Goal: Find specific page/section: Find specific page/section

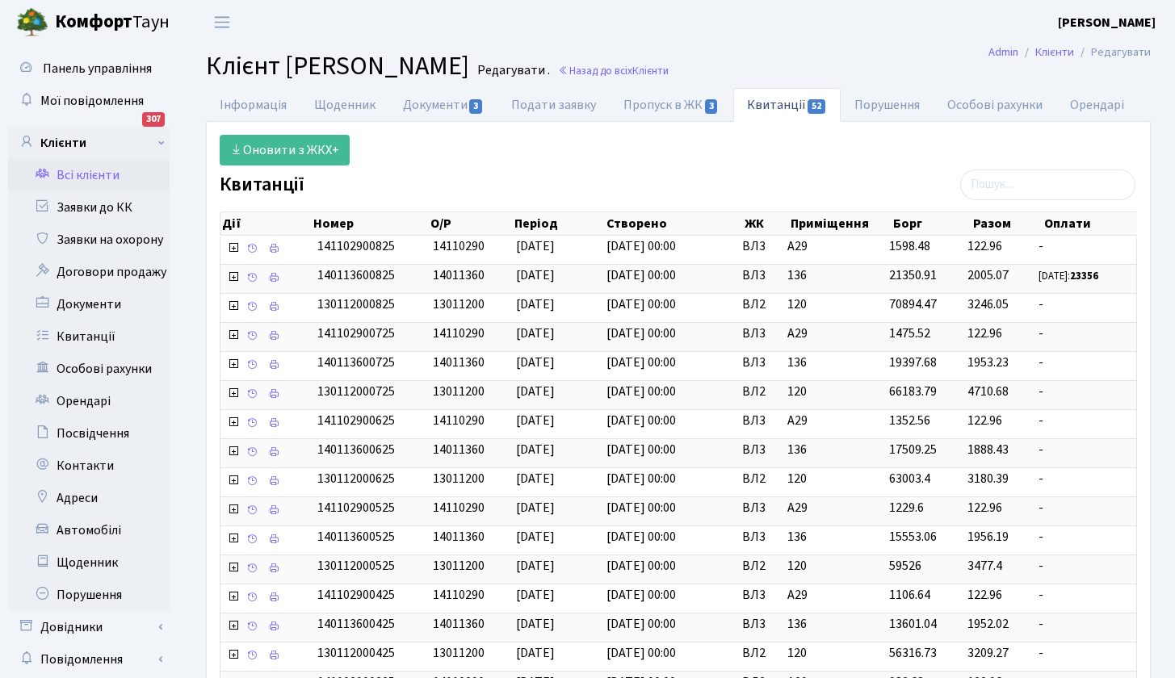
select select "25"
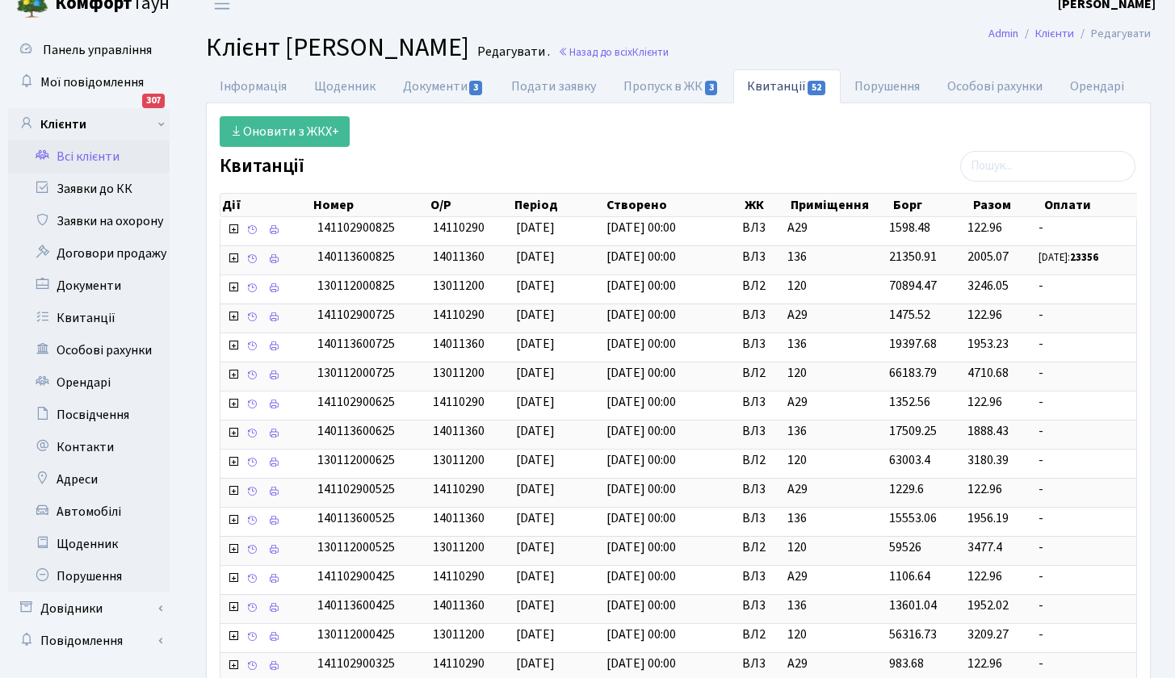
click at [90, 159] on link "Всі клієнти" at bounding box center [88, 156] width 161 height 32
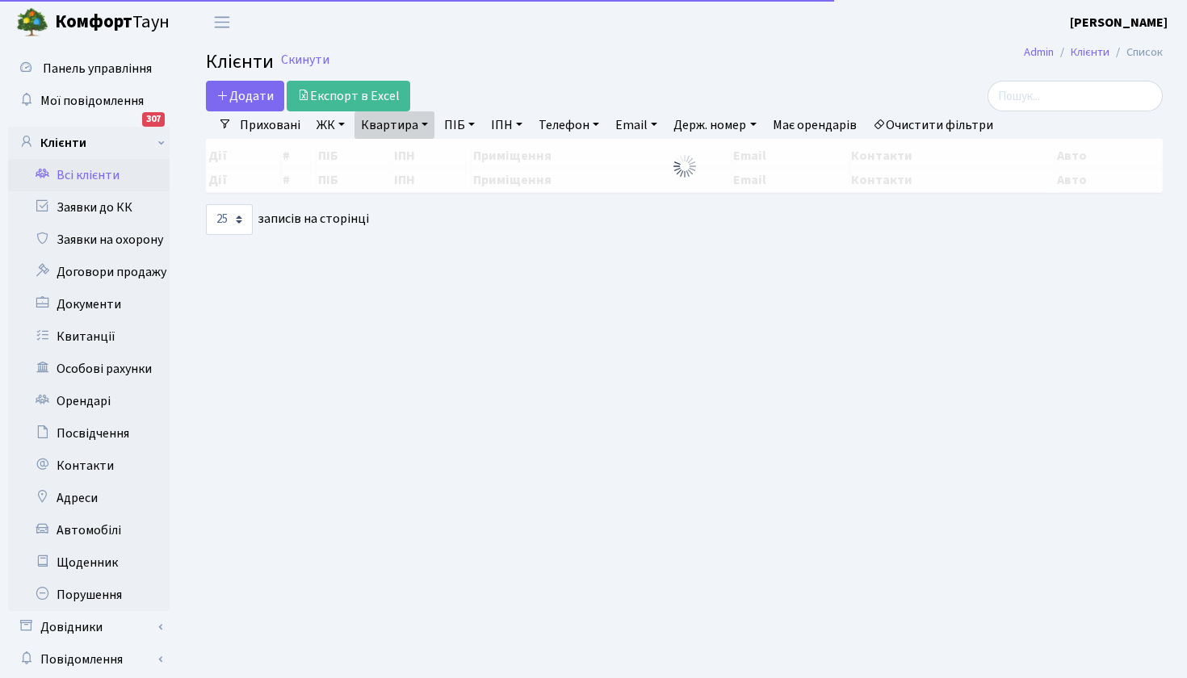
select select "25"
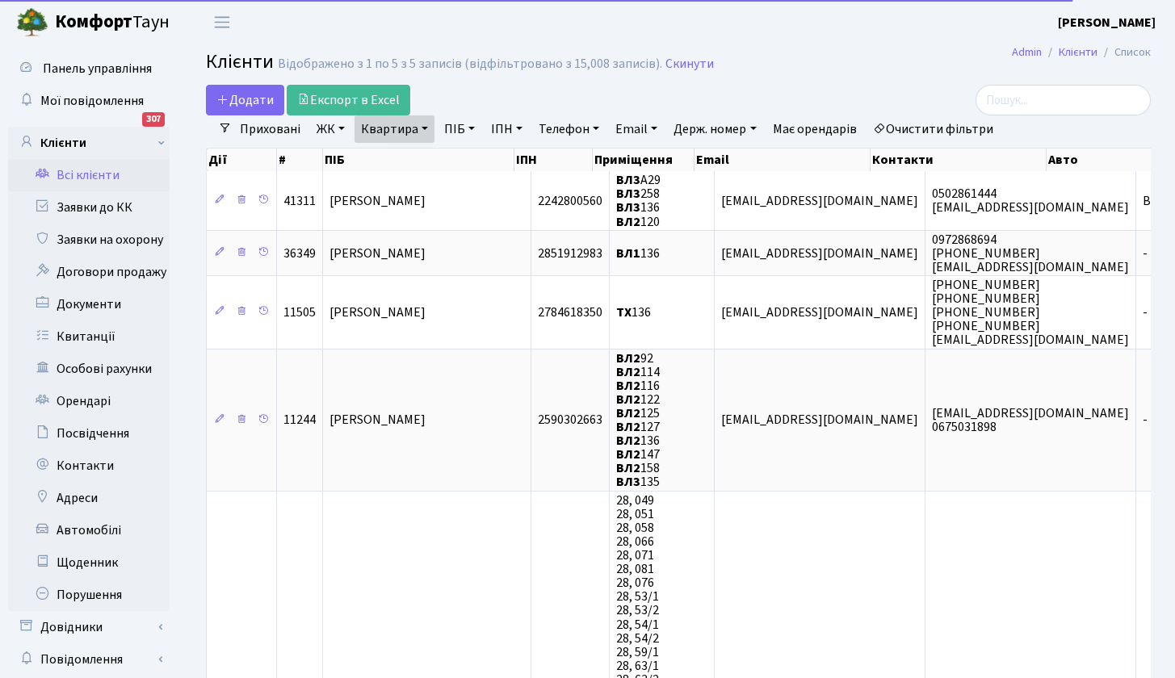
click at [424, 128] on link "Квартира" at bounding box center [394, 128] width 80 height 27
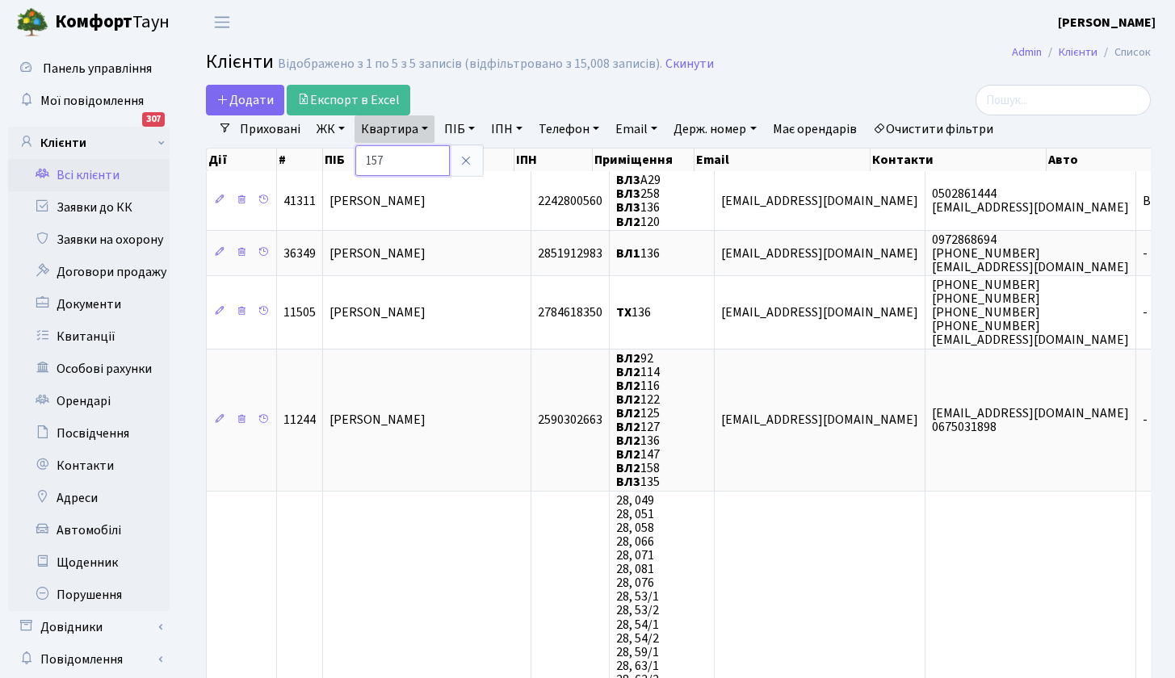
type input "157"
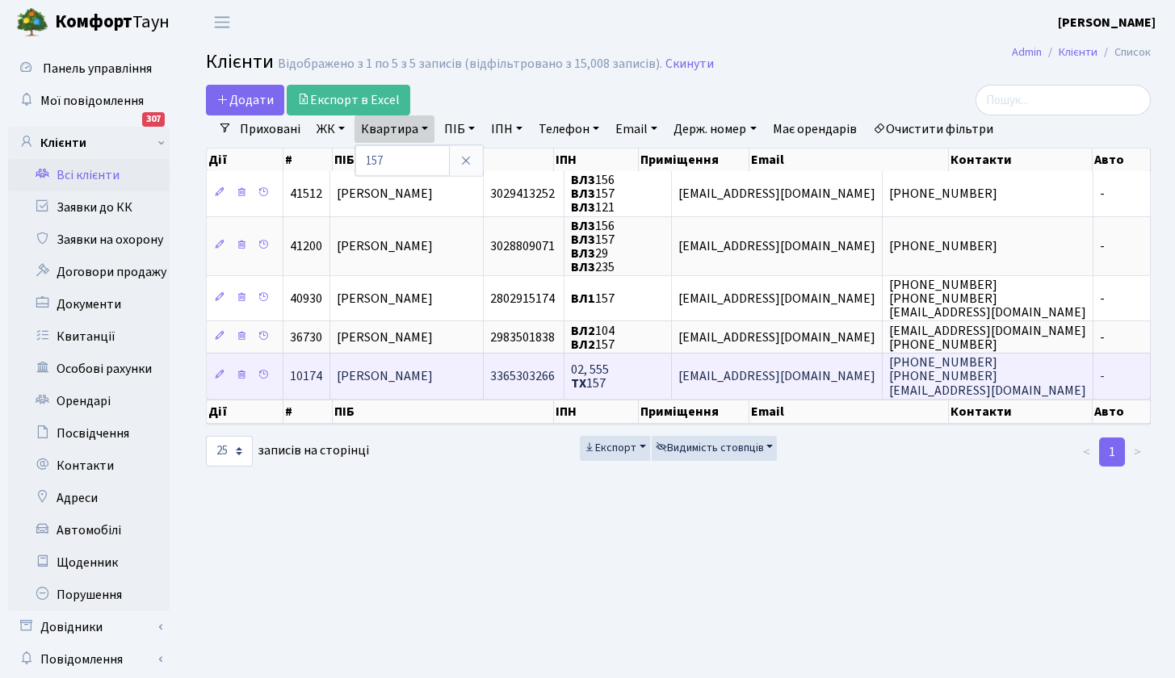
click at [433, 374] on span "[PERSON_NAME]" at bounding box center [385, 377] width 96 height 18
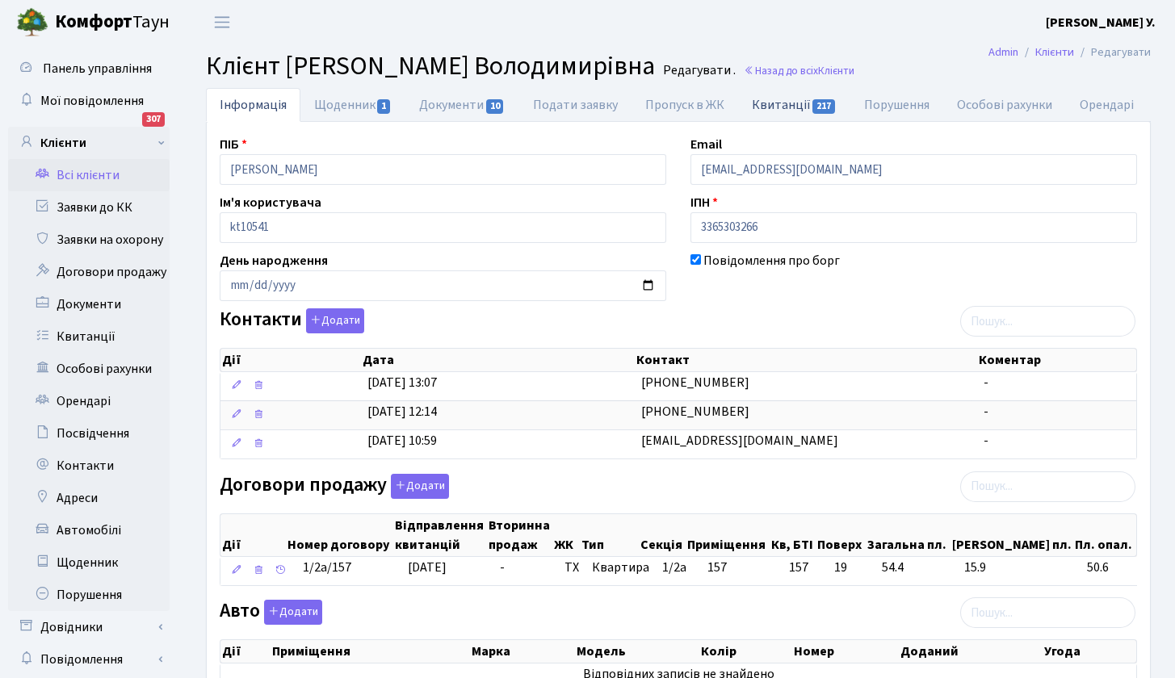
click at [793, 105] on link "Квитанції 217" at bounding box center [794, 104] width 112 height 33
select select "25"
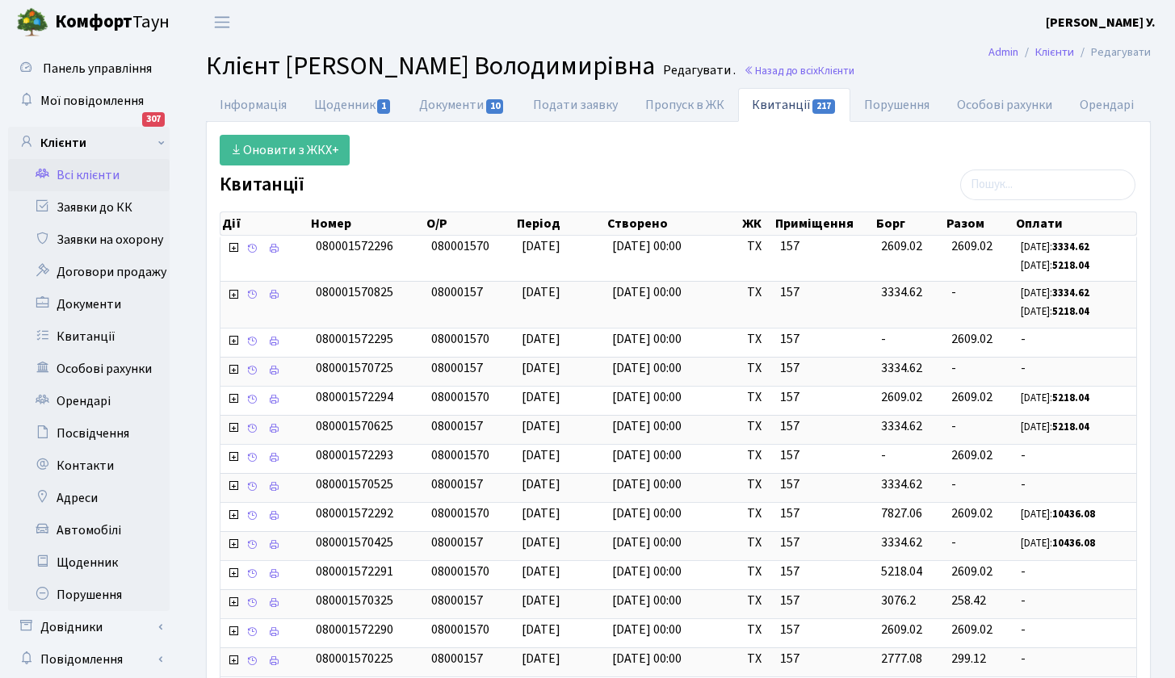
click at [86, 173] on link "Всі клієнти" at bounding box center [88, 175] width 161 height 32
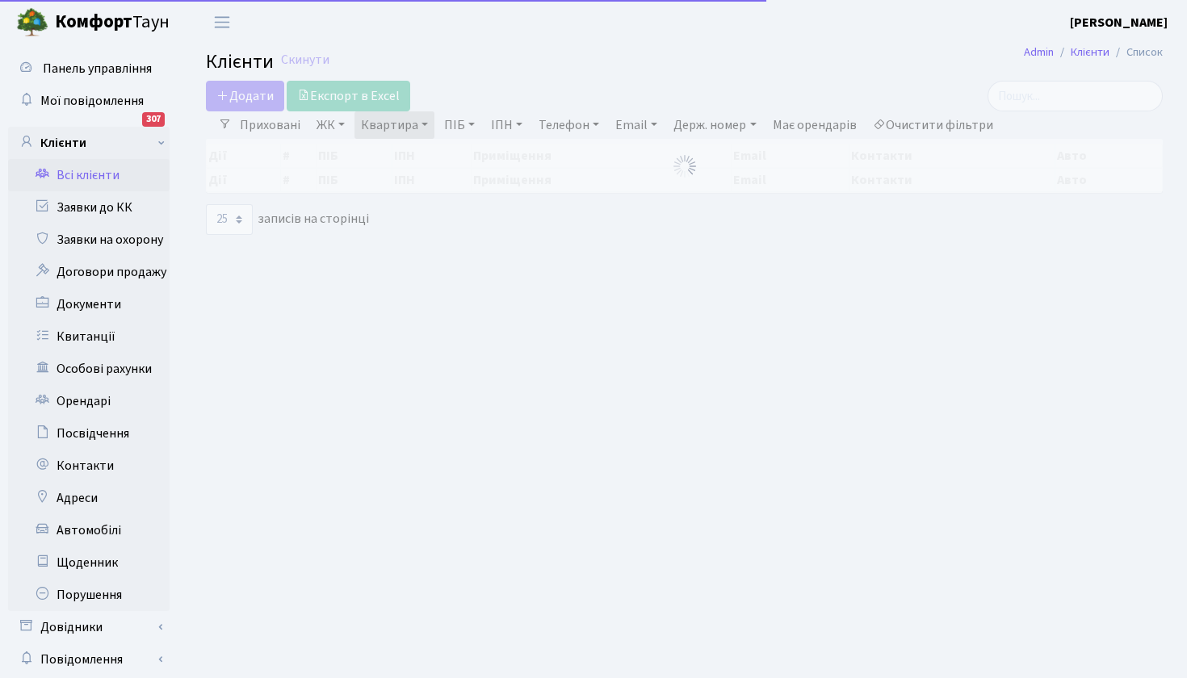
select select "25"
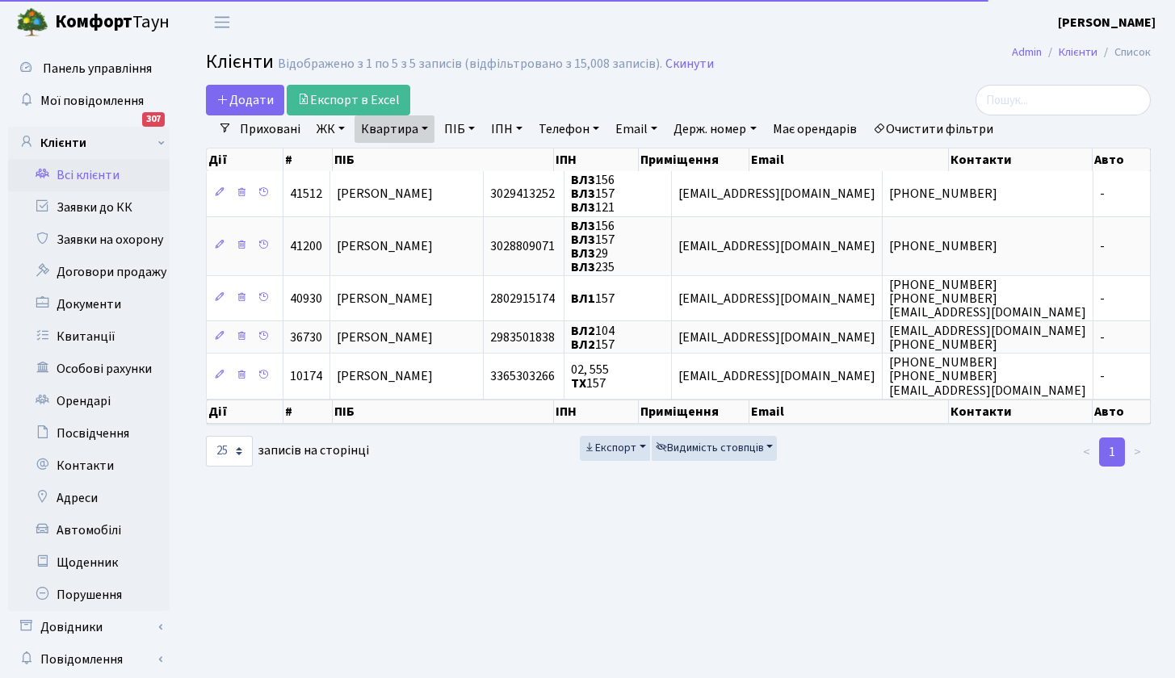
click at [392, 124] on link "Квартира" at bounding box center [394, 128] width 80 height 27
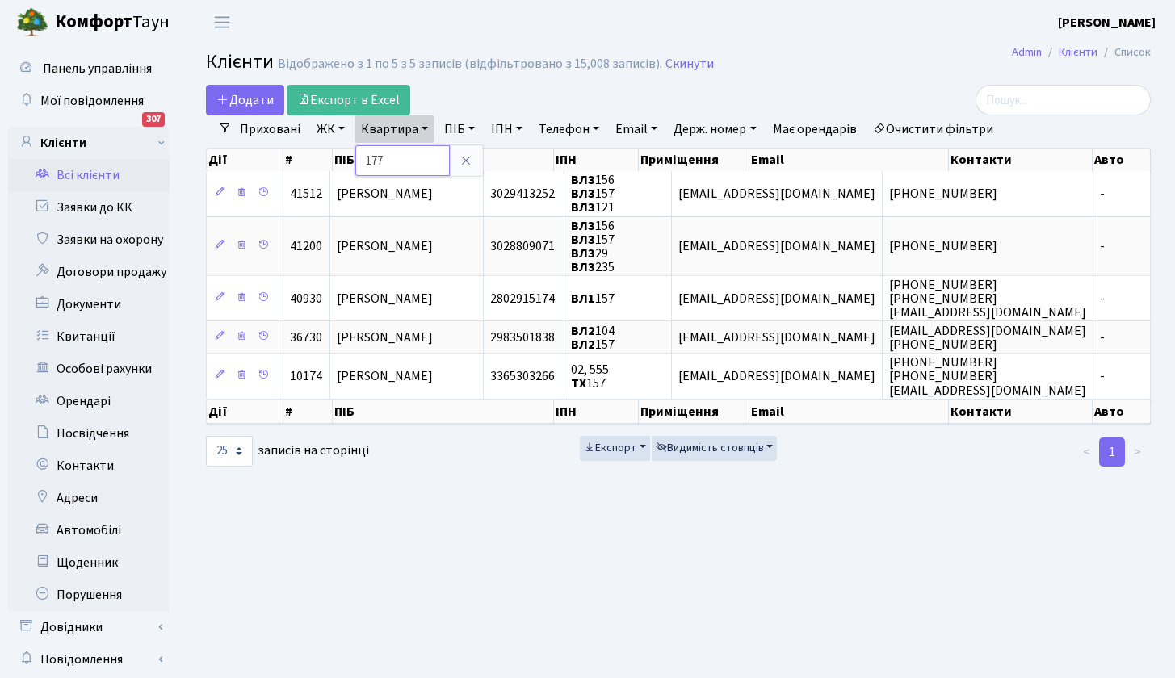
type input "177"
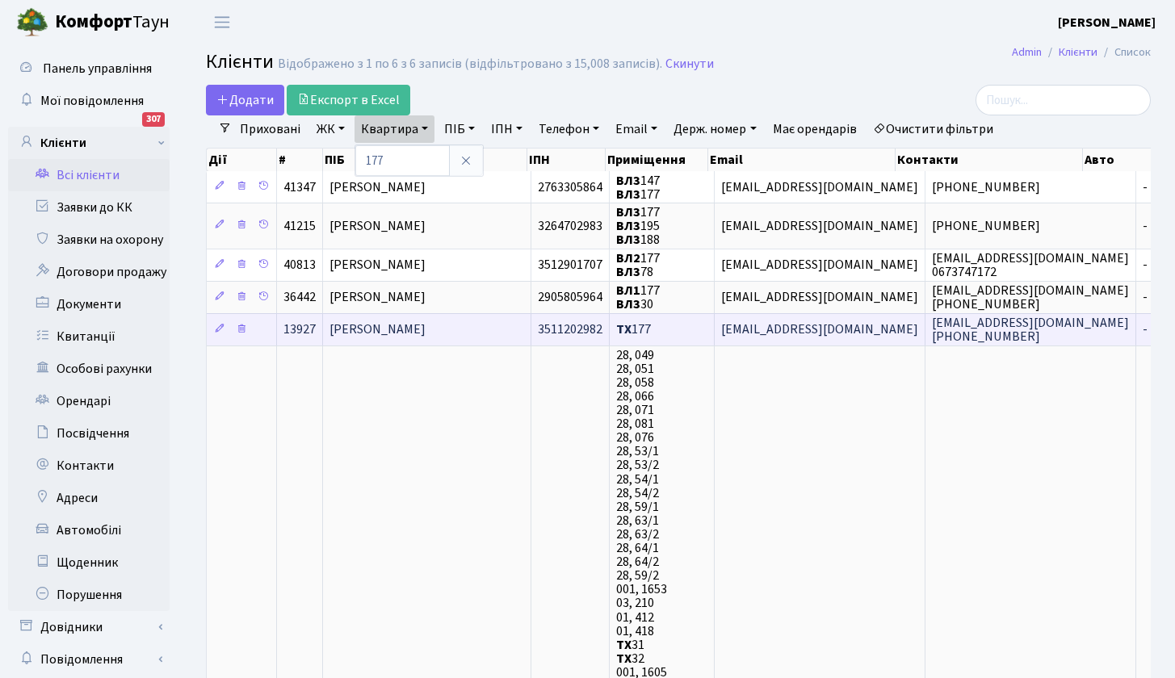
click at [417, 329] on span "Клюба Анна Ігорівна" at bounding box center [377, 330] width 96 height 18
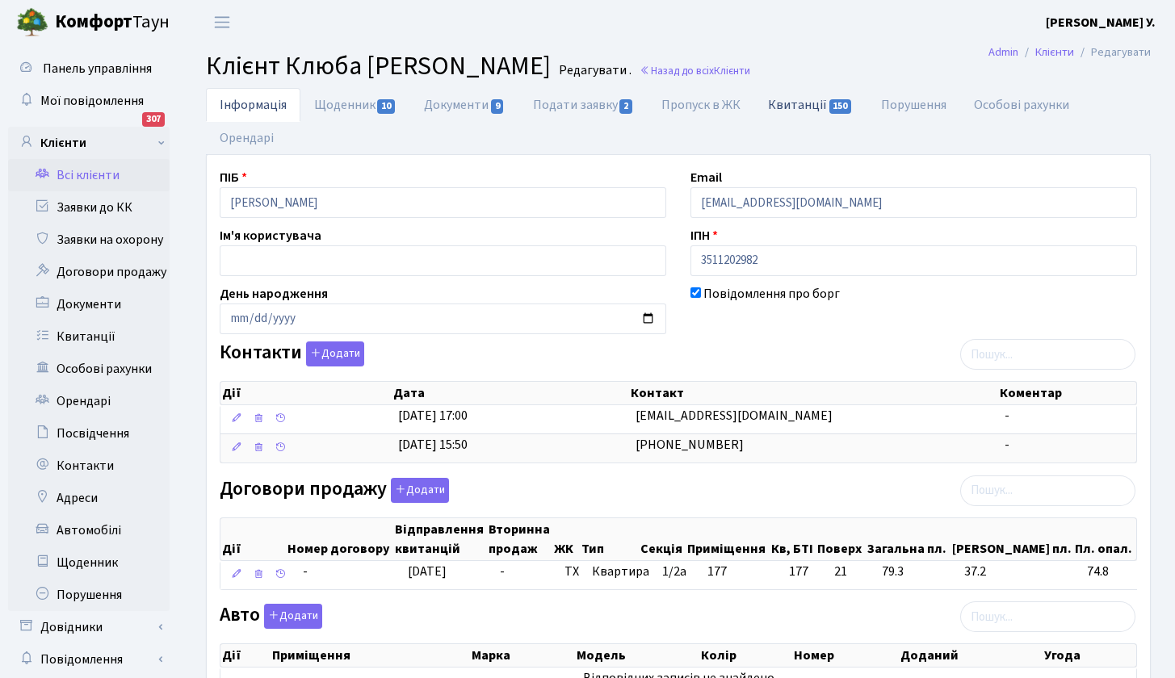
click at [799, 103] on link "Квитанції 150" at bounding box center [810, 104] width 112 height 33
select select "25"
